Goal: Information Seeking & Learning: Learn about a topic

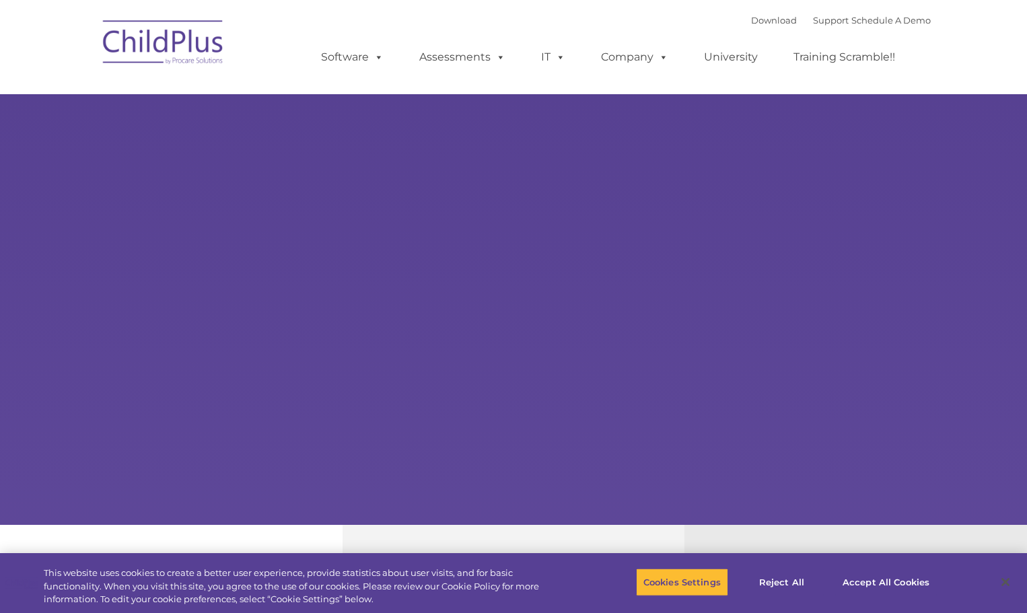
select select "MEDIUM"
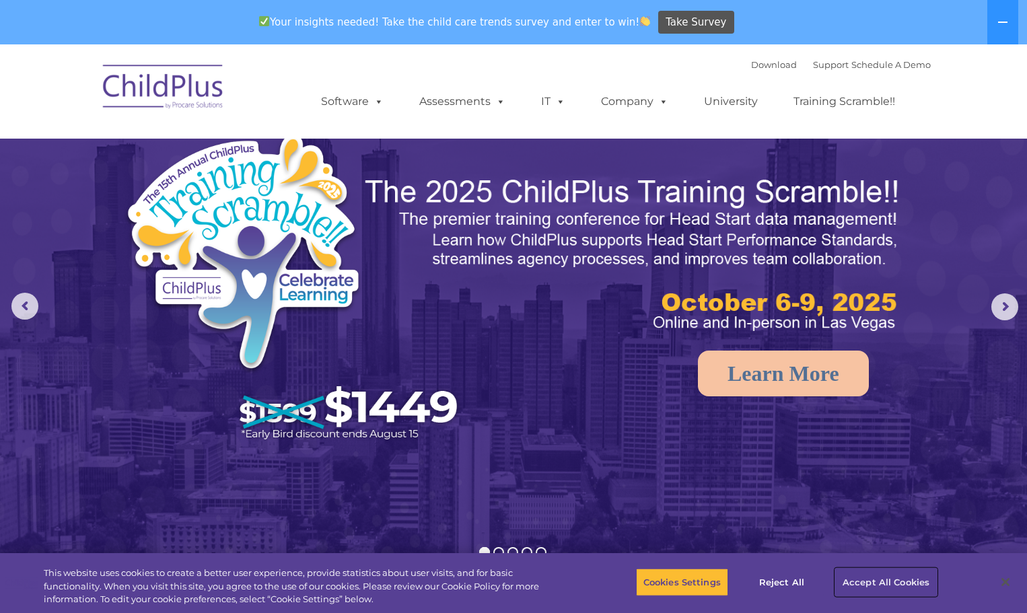
click at [897, 583] on button "Accept All Cookies" at bounding box center [886, 582] width 102 height 28
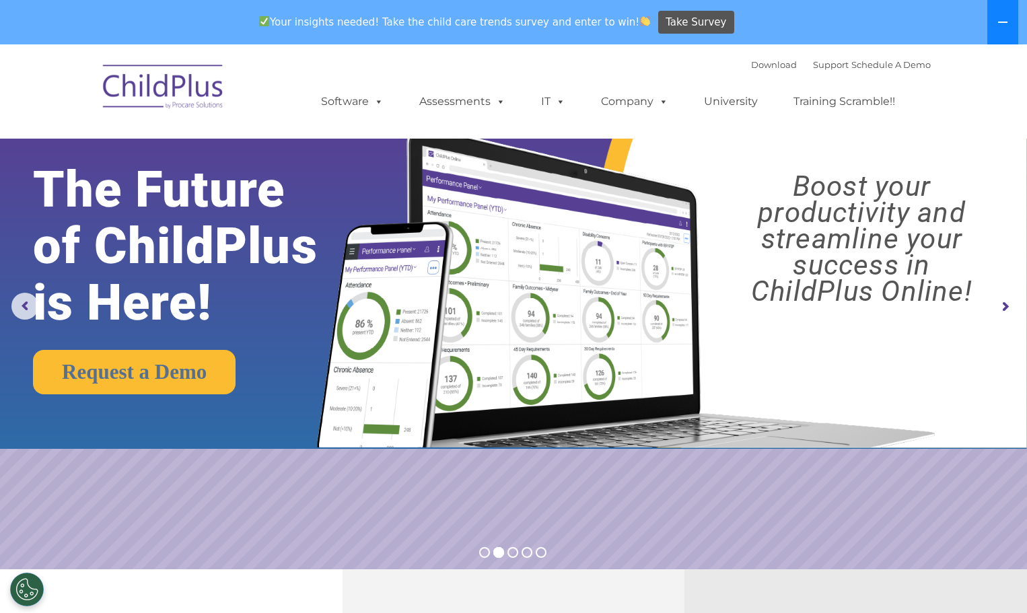
click at [1010, 22] on button at bounding box center [1002, 22] width 31 height 44
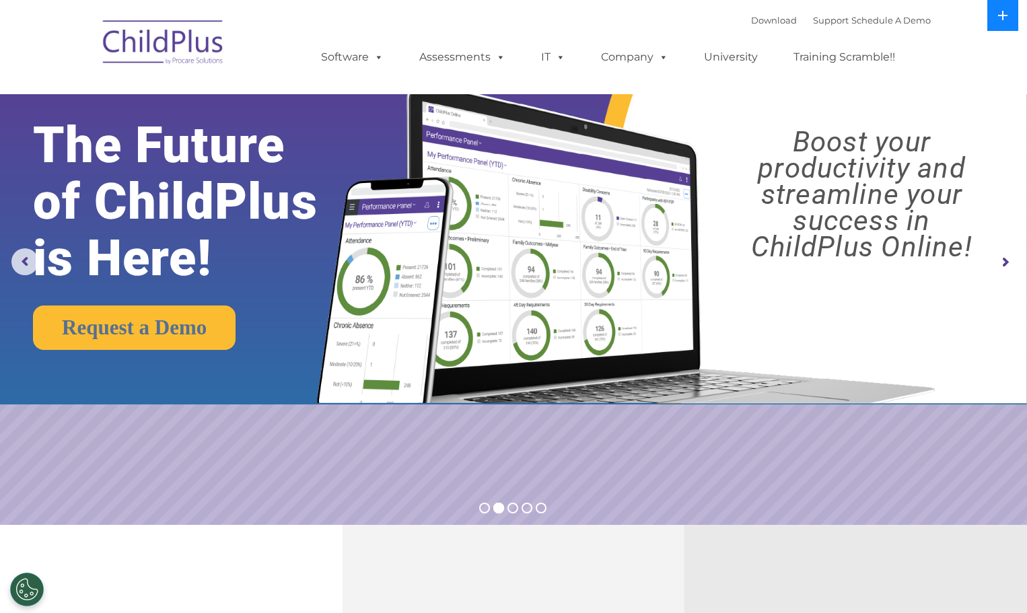
click at [1009, 22] on button at bounding box center [1002, 15] width 31 height 31
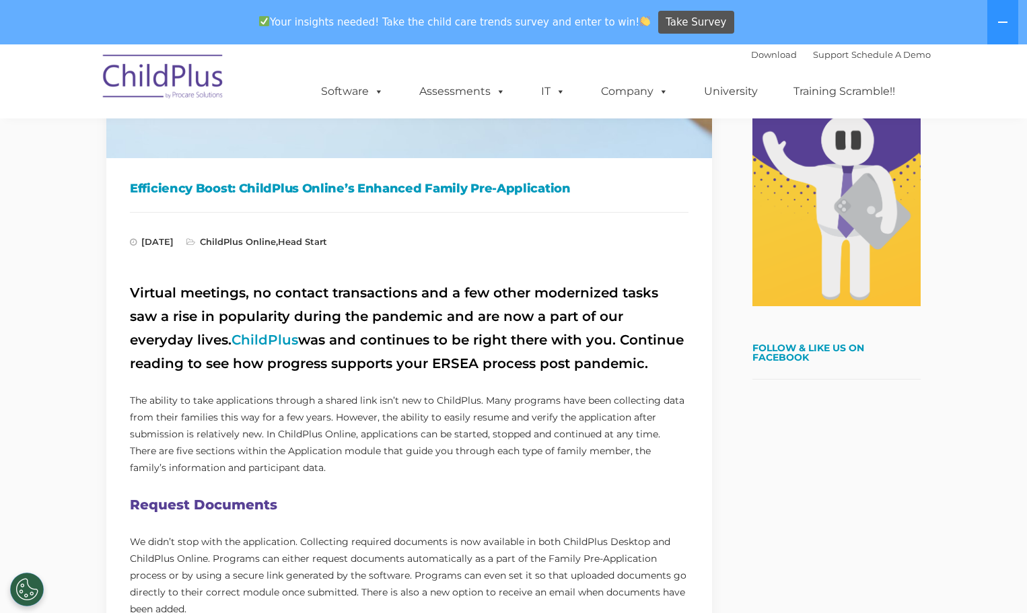
scroll to position [322, 0]
